Goal: Task Accomplishment & Management: Use online tool/utility

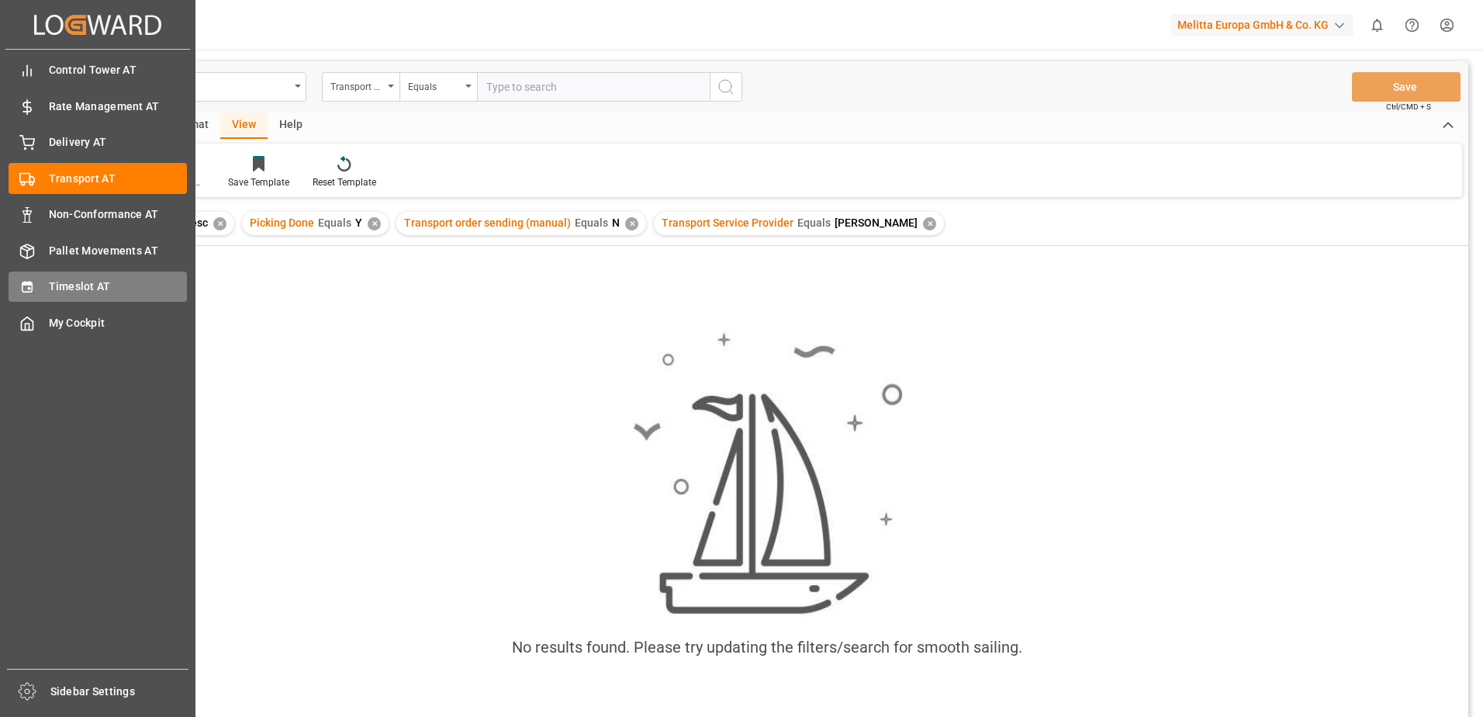
click at [37, 292] on div "Timeslot AT Timeslot AT" at bounding box center [98, 286] width 178 height 30
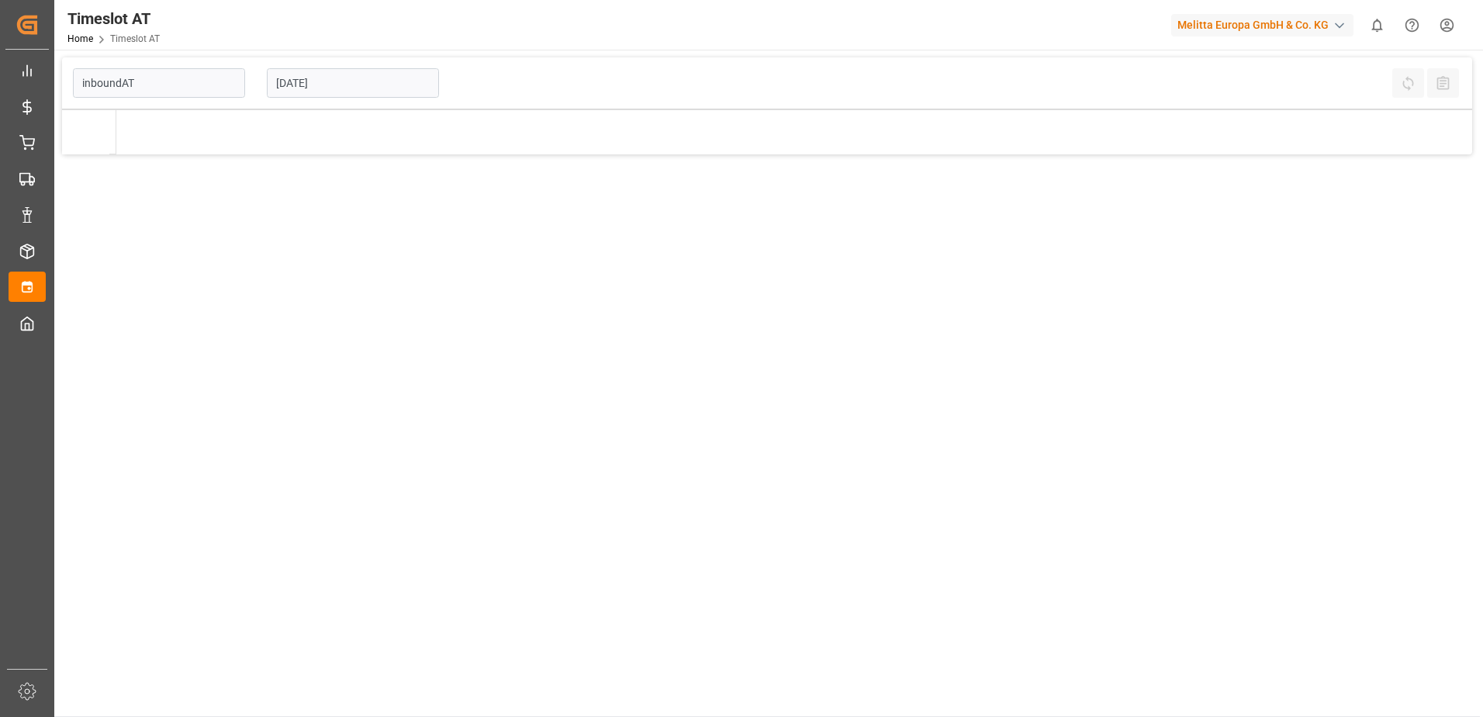
type input "Inbound AT"
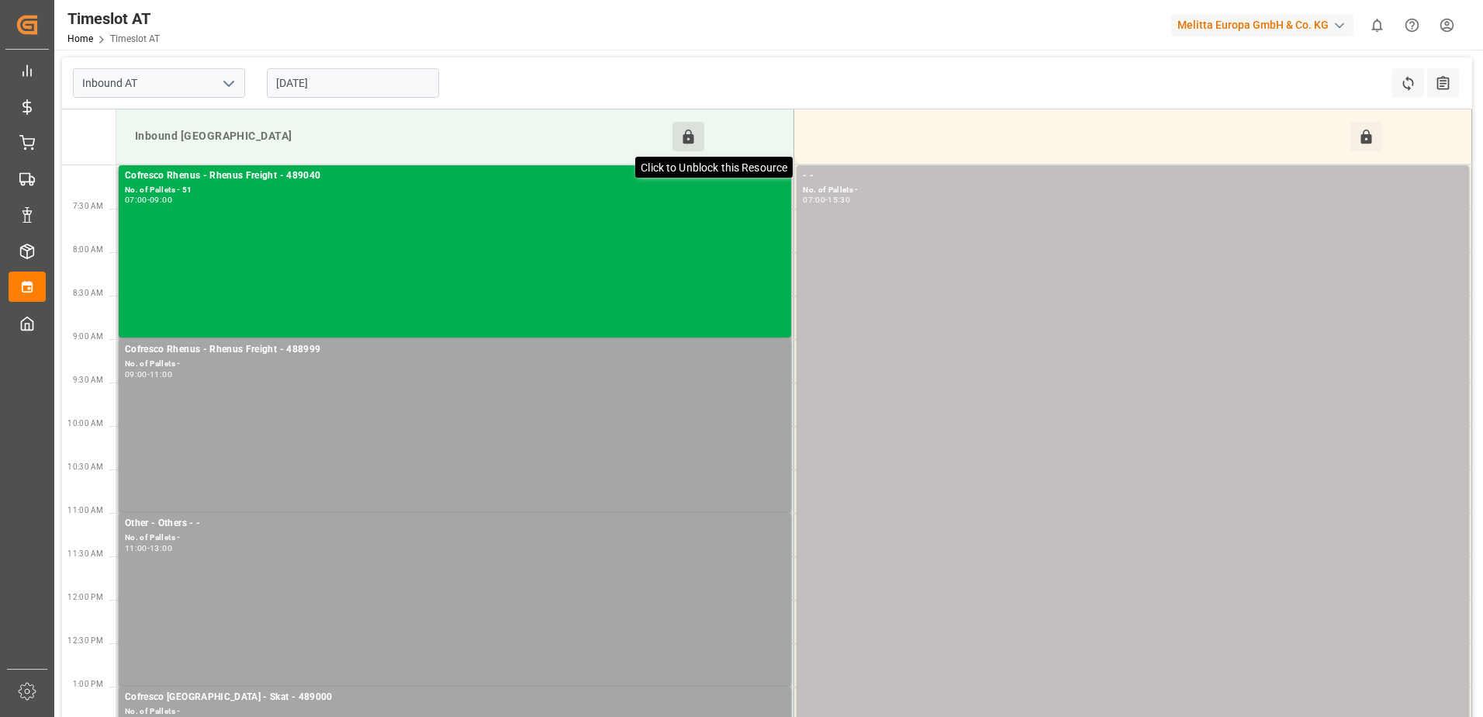
click at [687, 136] on icon at bounding box center [688, 136] width 11 height 14
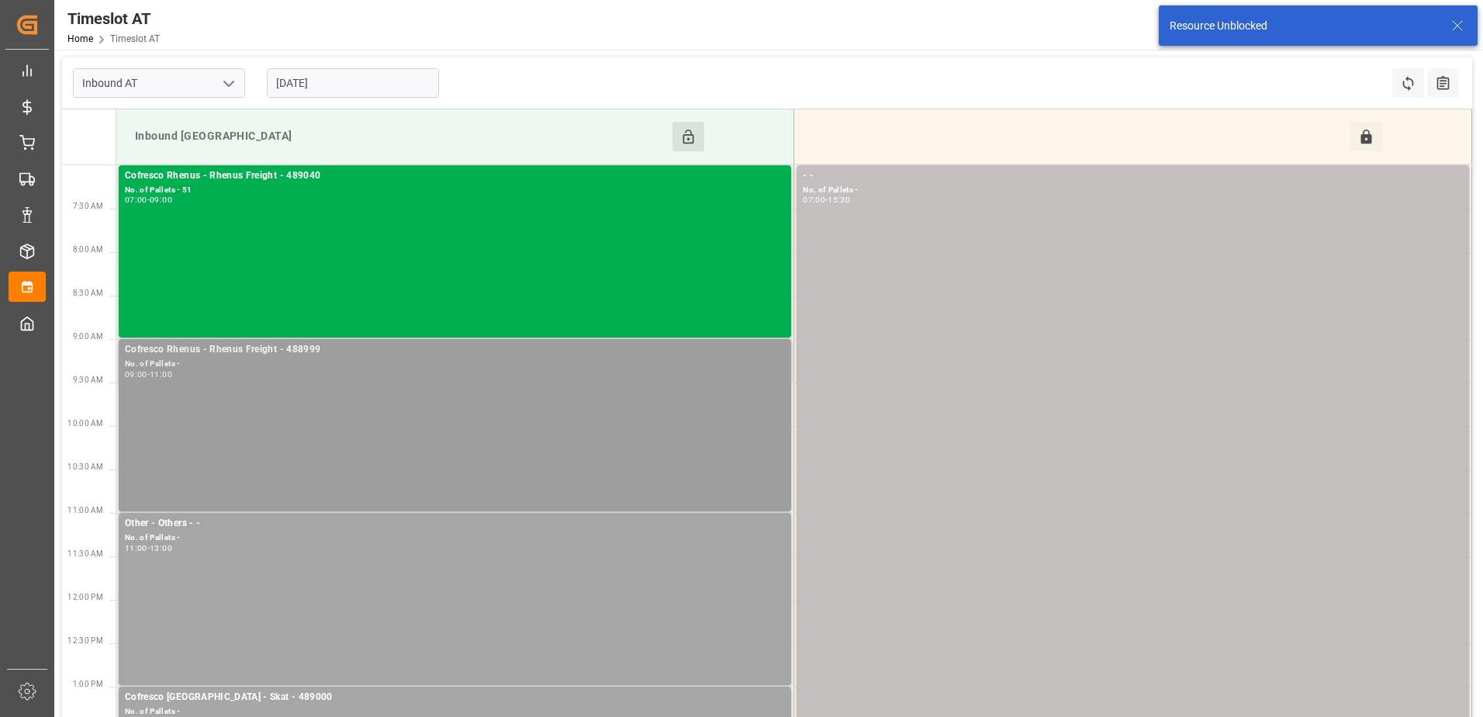
click at [382, 402] on div "Cofresco Rhenus - Rhenus Freight - 488999 No. of Pallets - 09:00 - 11:00" at bounding box center [455, 425] width 660 height 166
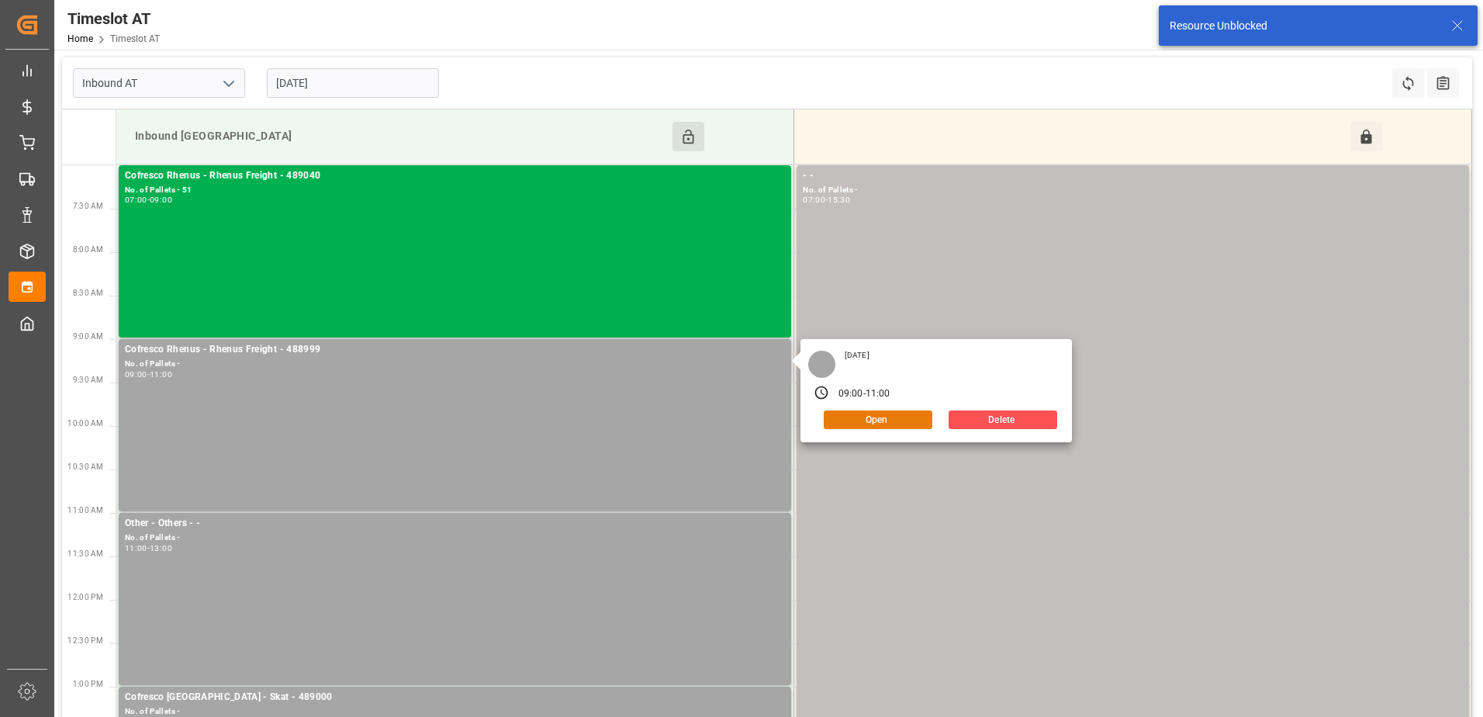
click at [882, 421] on button "Open" at bounding box center [878, 419] width 109 height 19
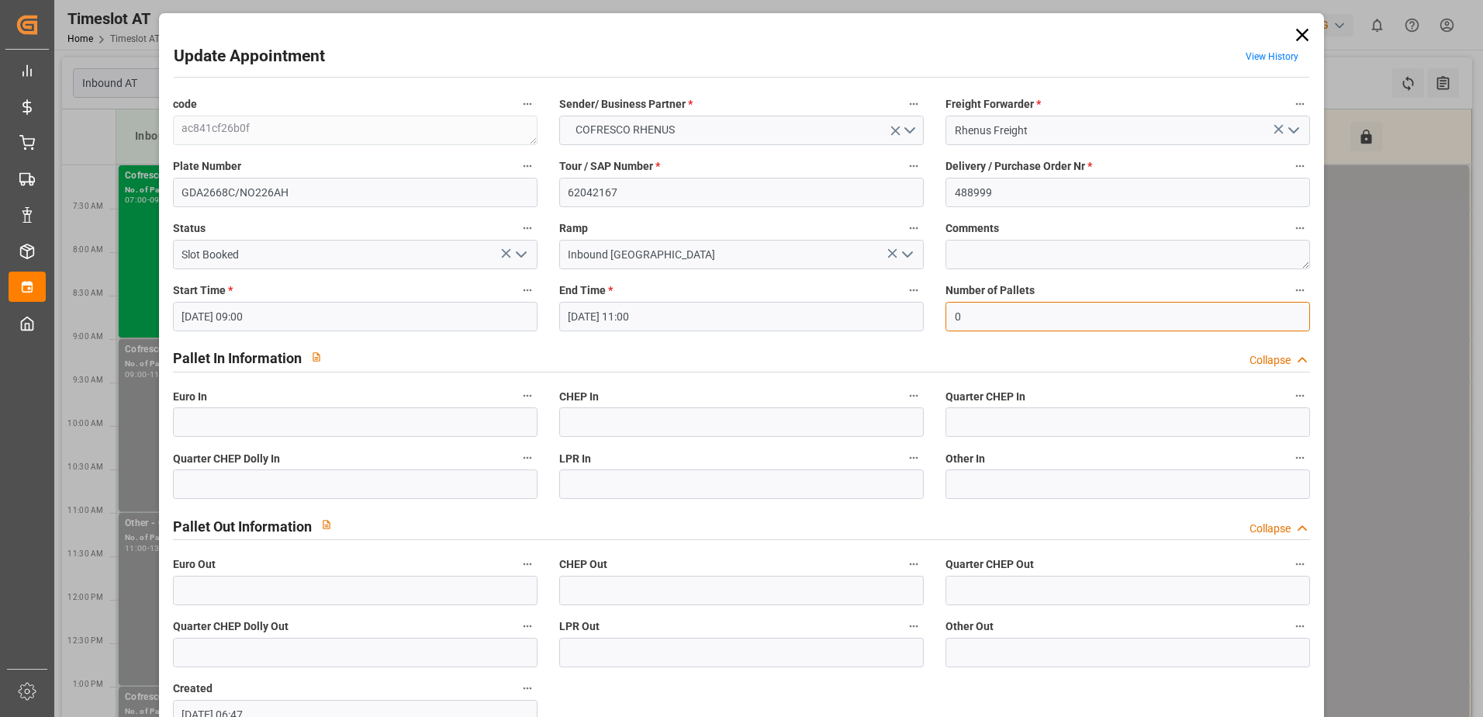
click at [972, 306] on input "0" at bounding box center [1127, 316] width 364 height 29
type input "58"
click at [195, 414] on input "text" at bounding box center [355, 421] width 364 height 29
type input "58"
click at [514, 254] on icon "open menu" at bounding box center [521, 254] width 19 height 19
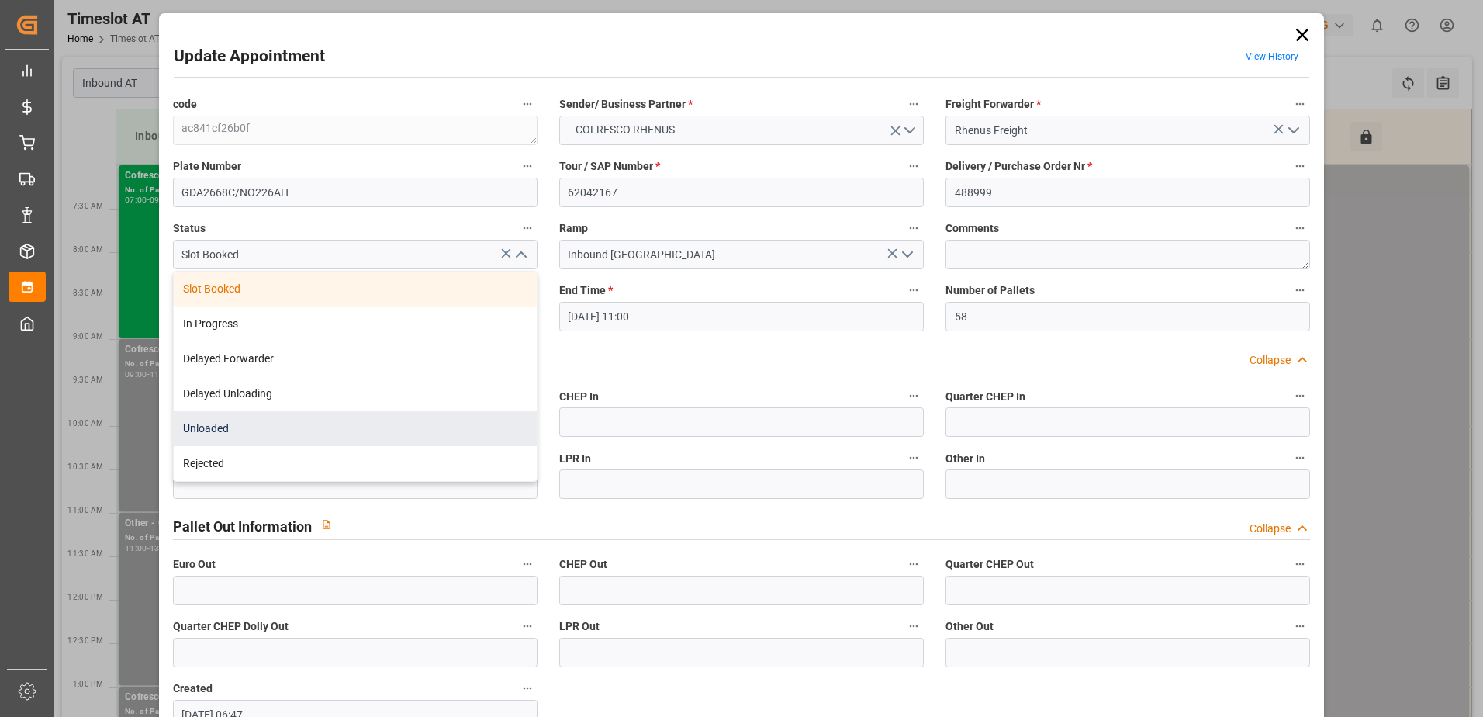
click at [359, 428] on div "Unloaded" at bounding box center [355, 428] width 363 height 35
type input "Unloaded"
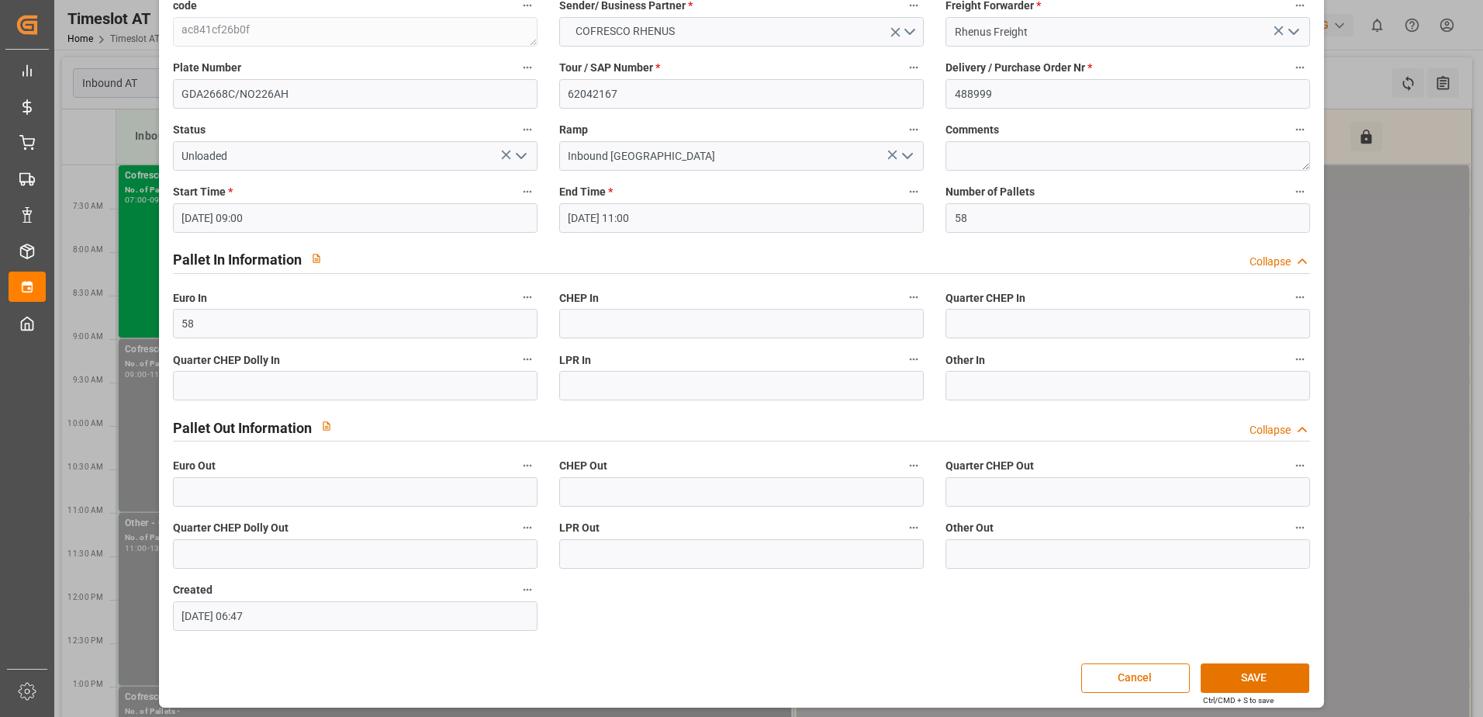
scroll to position [102, 0]
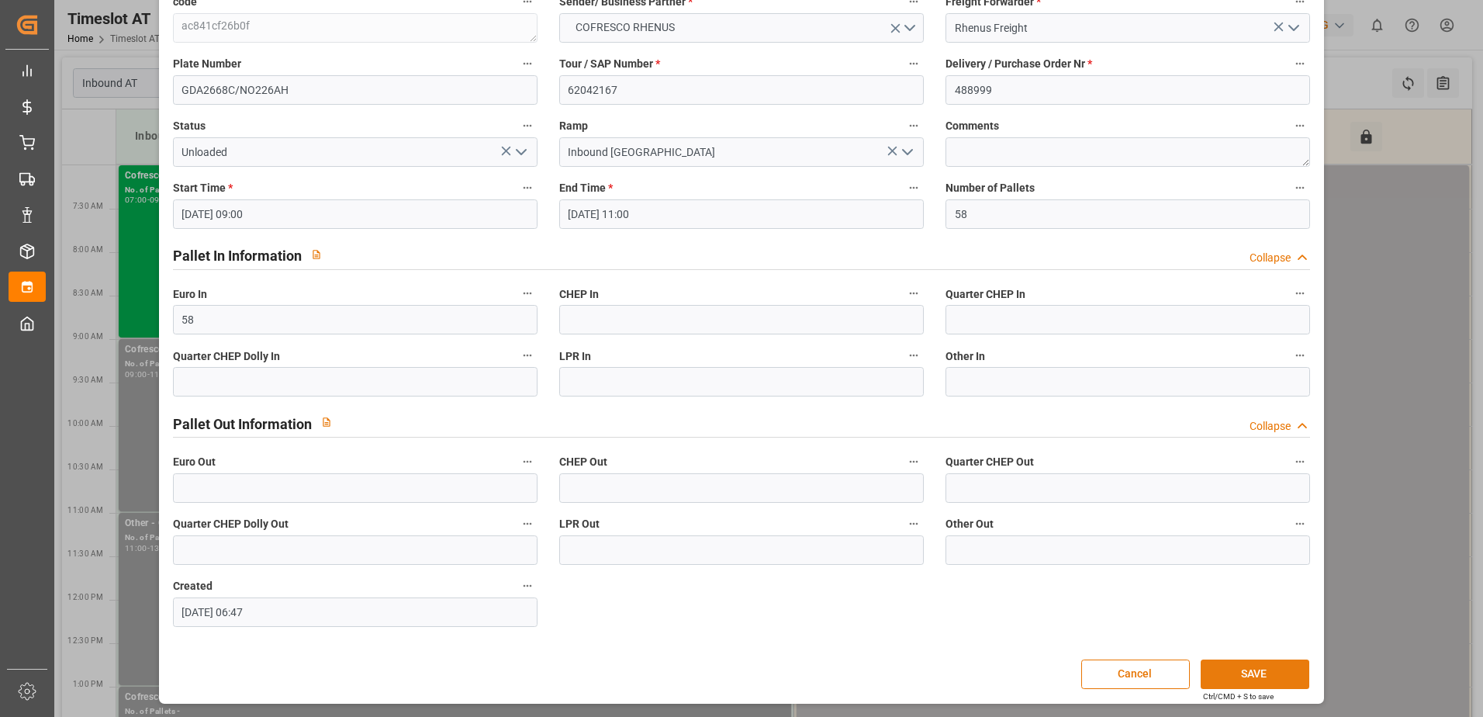
click at [1248, 672] on button "SAVE" at bounding box center [1254, 673] width 109 height 29
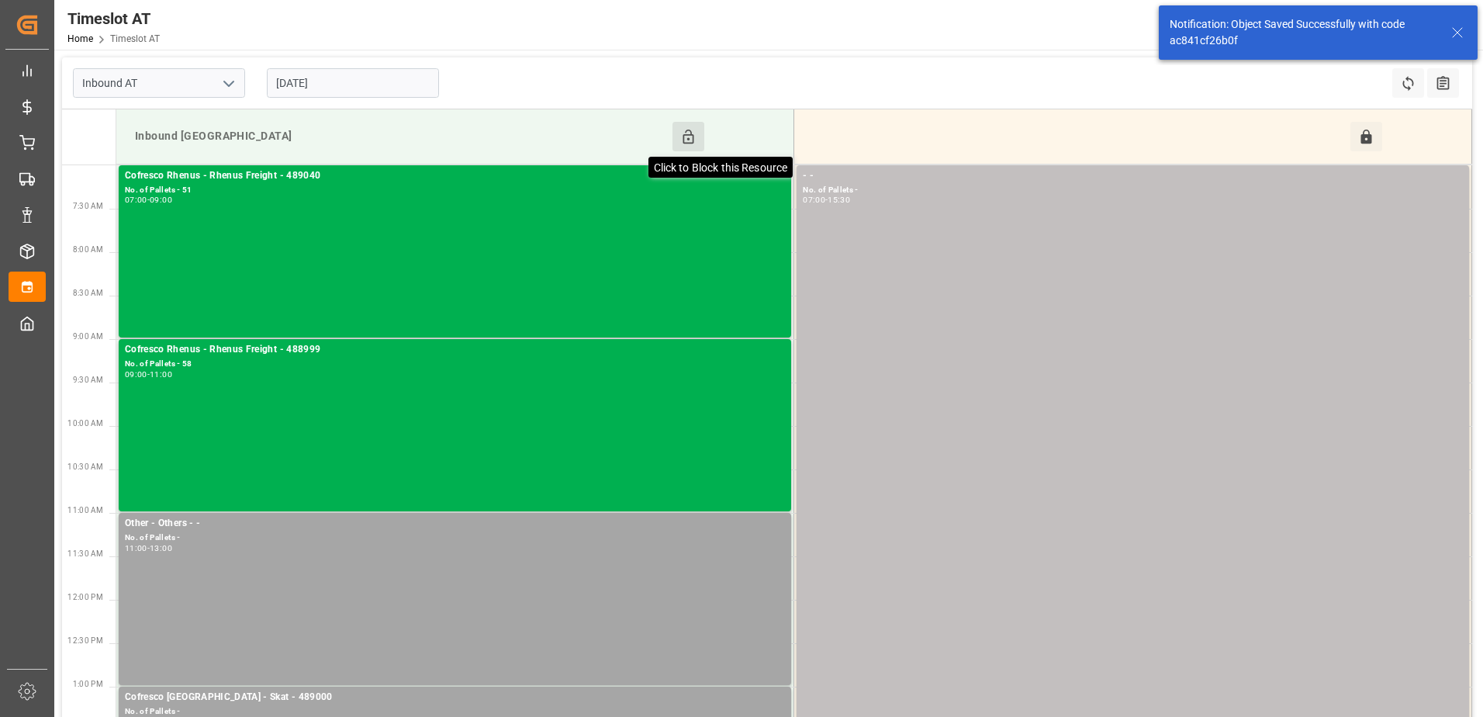
click at [696, 135] on icon at bounding box center [688, 137] width 16 height 16
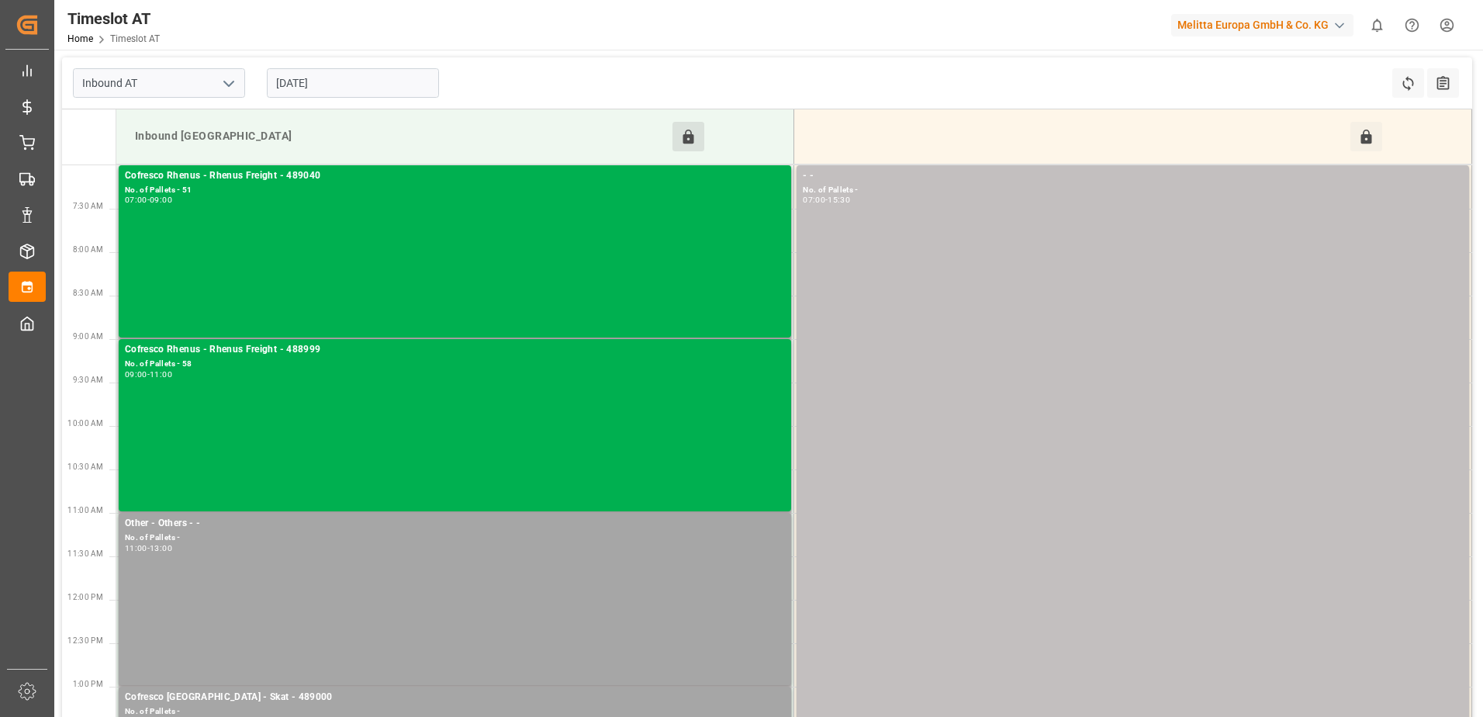
click at [303, 80] on input "[DATE]" at bounding box center [353, 82] width 172 height 29
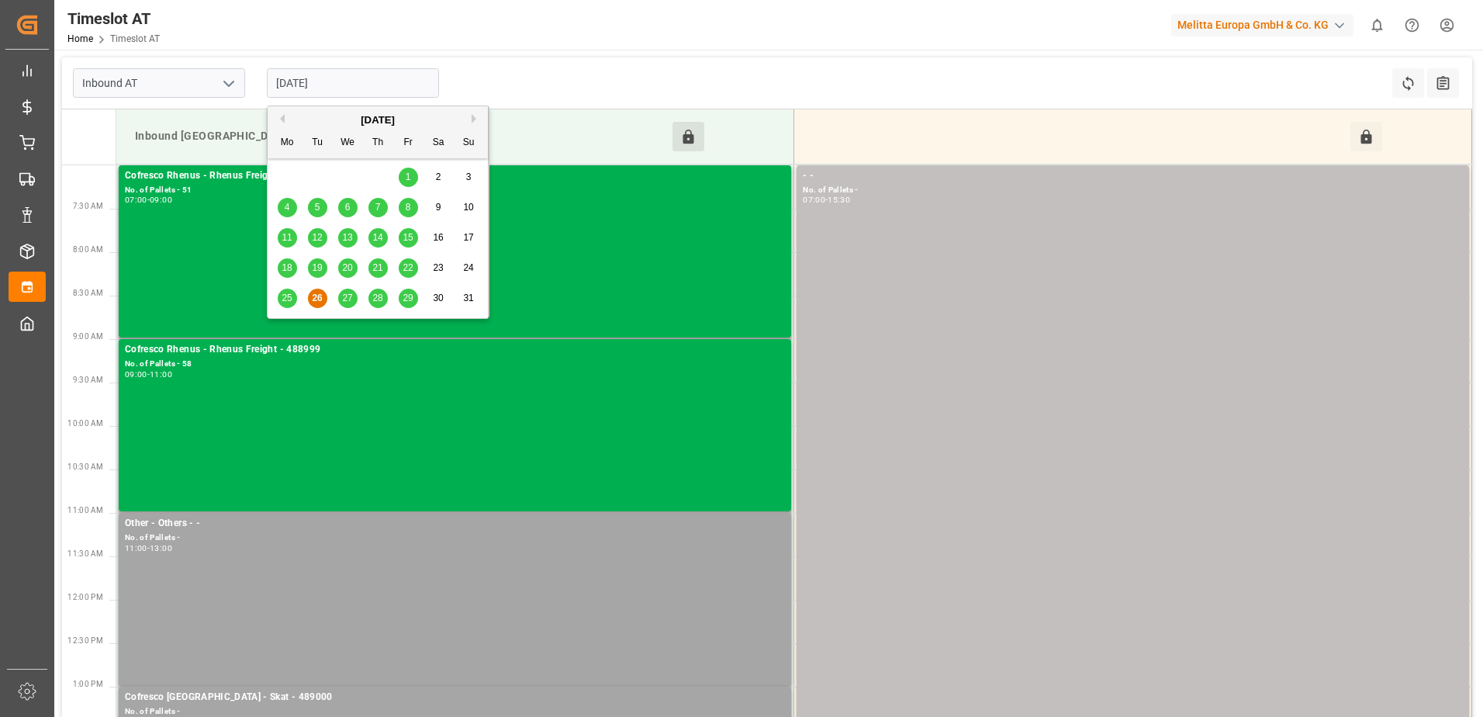
click at [374, 297] on span "28" at bounding box center [377, 297] width 10 height 11
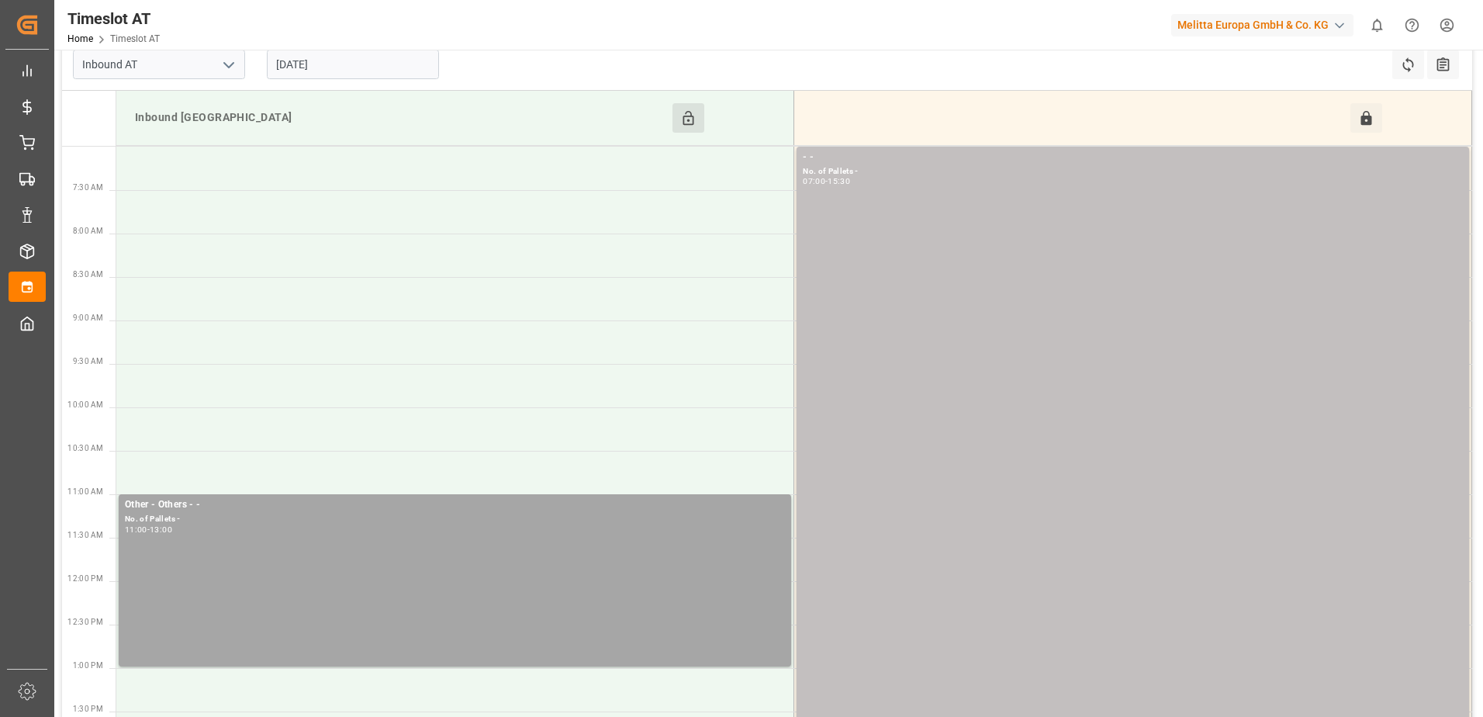
scroll to position [0, 0]
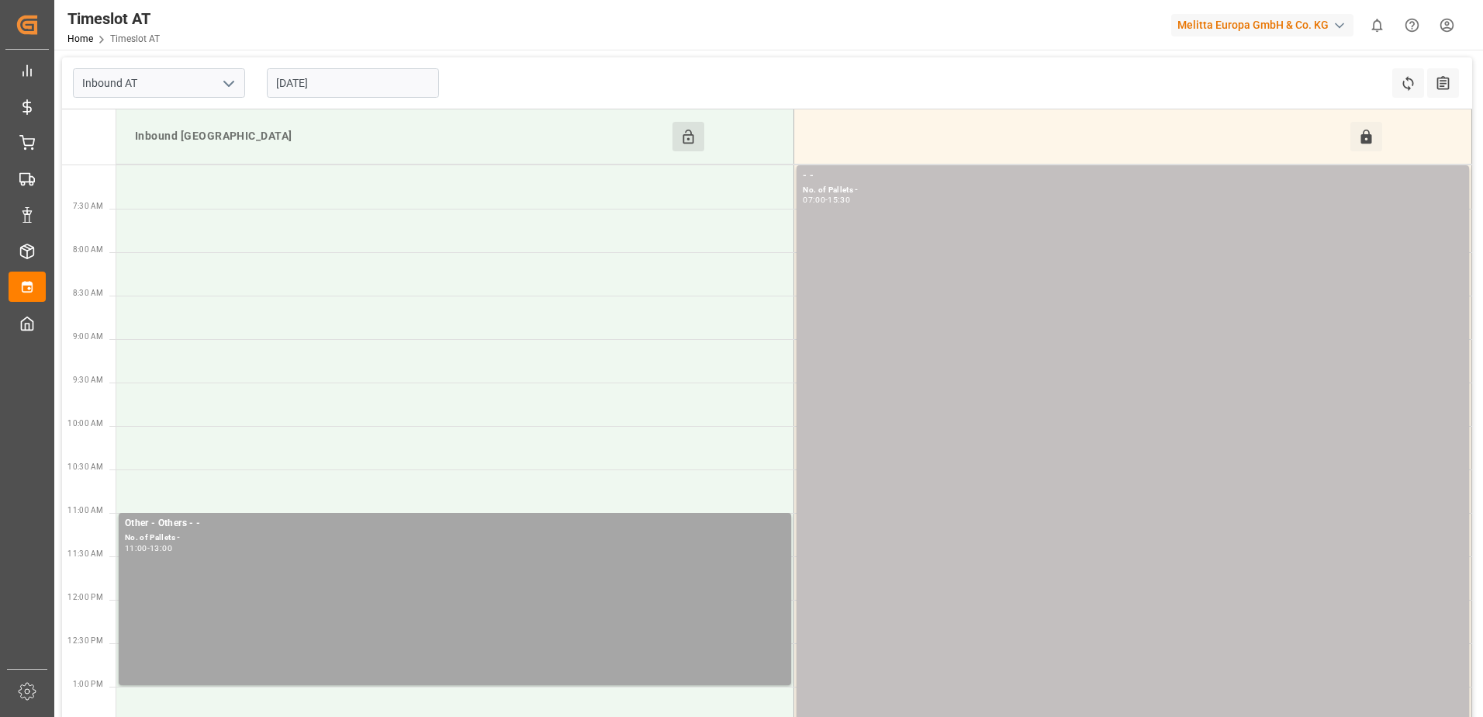
click at [314, 83] on input "[DATE]" at bounding box center [353, 82] width 172 height 29
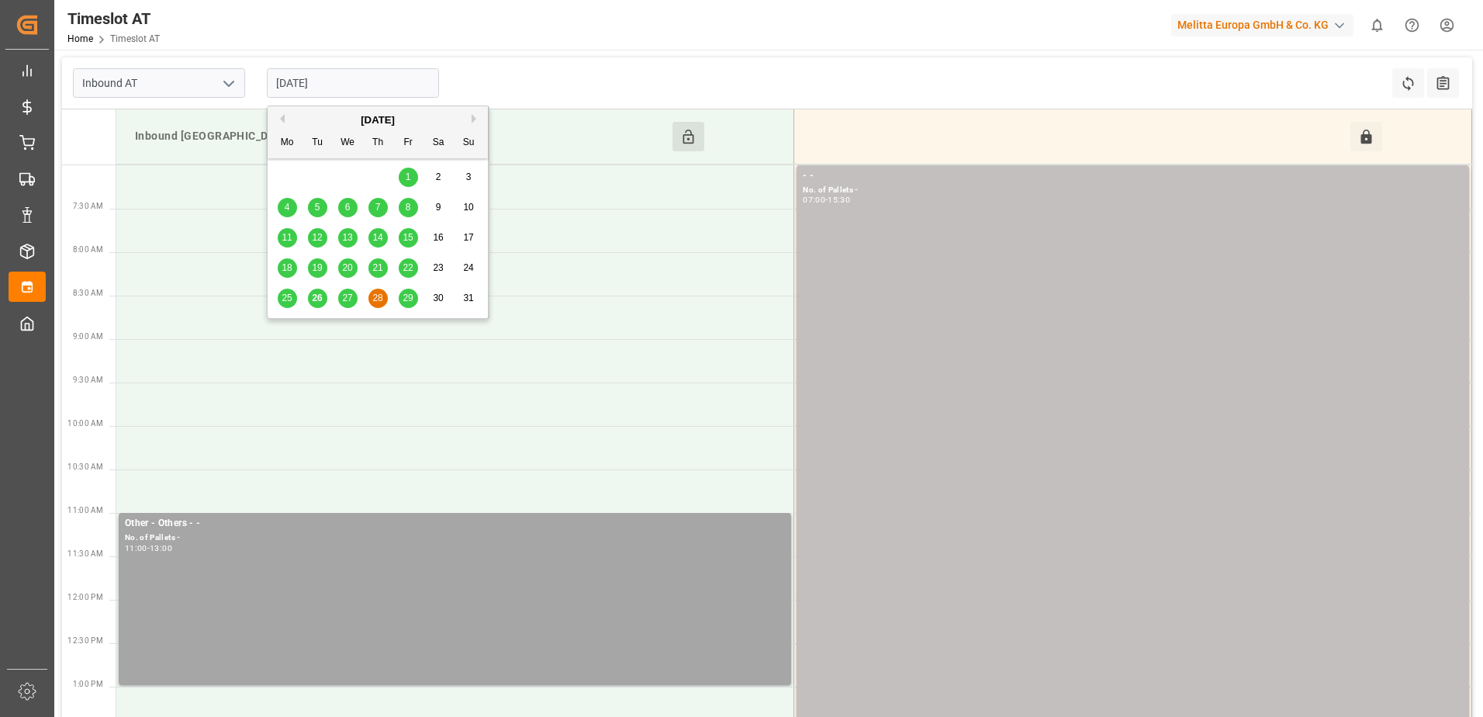
click at [403, 295] on span "29" at bounding box center [407, 297] width 10 height 11
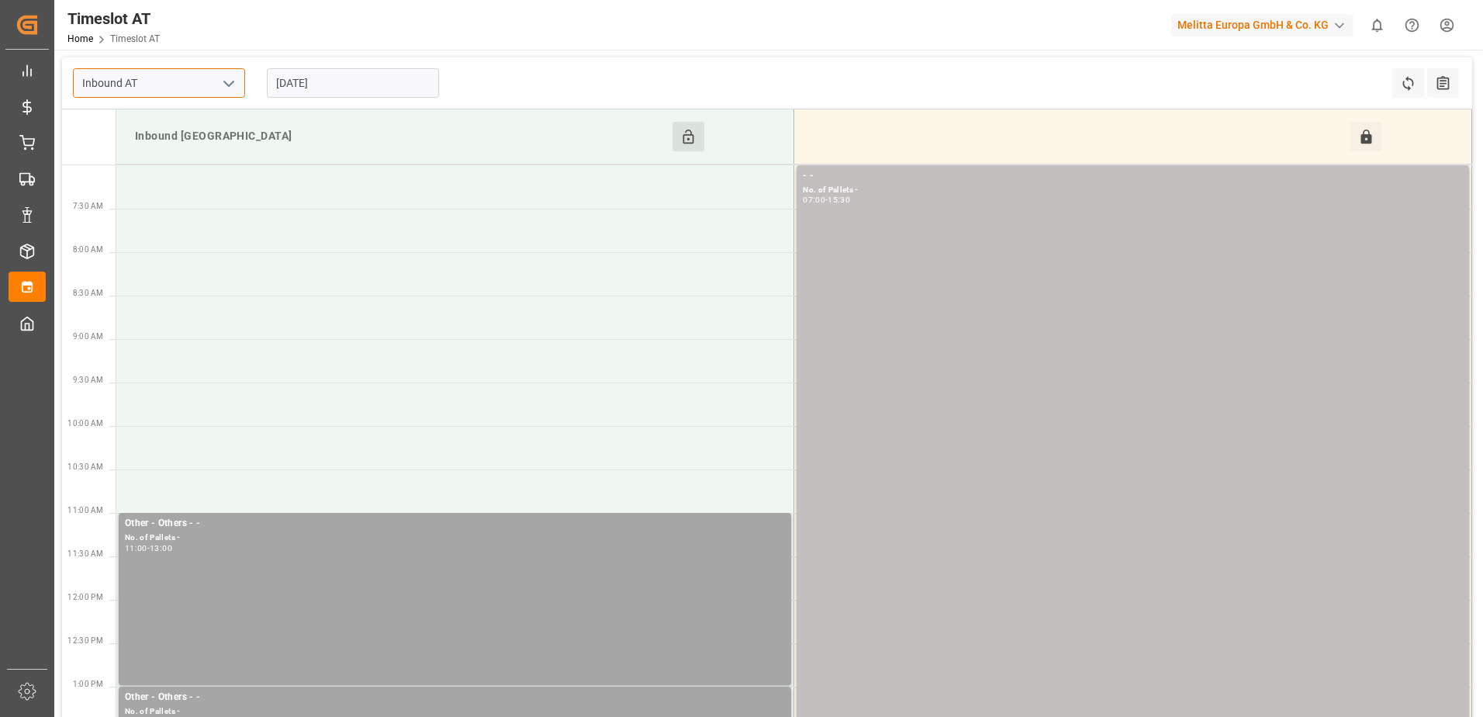
click at [181, 89] on input "Inbound AT" at bounding box center [159, 82] width 172 height 29
click at [275, 79] on input "[DATE]" at bounding box center [353, 82] width 172 height 29
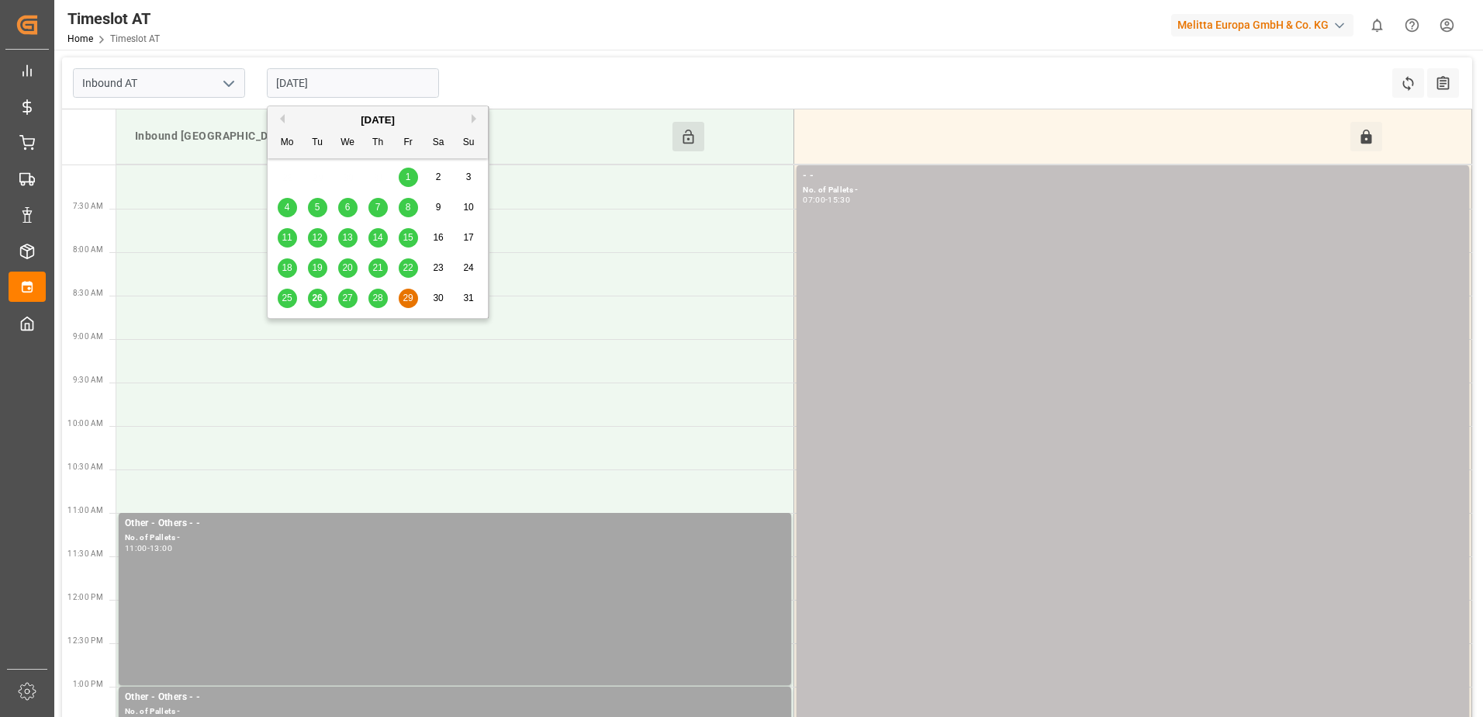
click at [323, 297] on div "26" at bounding box center [317, 298] width 19 height 19
type input "[DATE]"
